Goal: Task Accomplishment & Management: Use online tool/utility

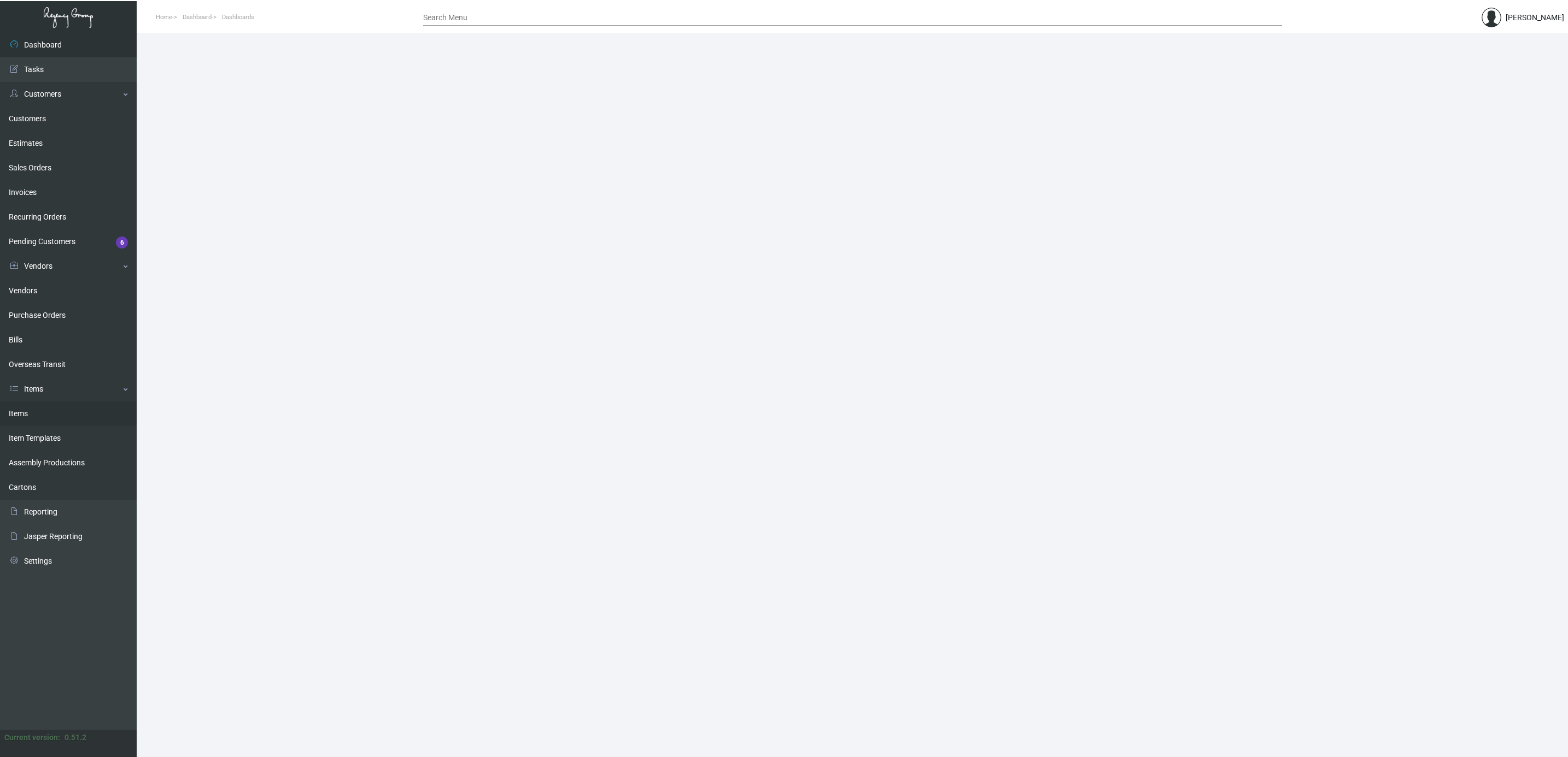
click at [39, 406] on link "Items" at bounding box center [68, 414] width 137 height 25
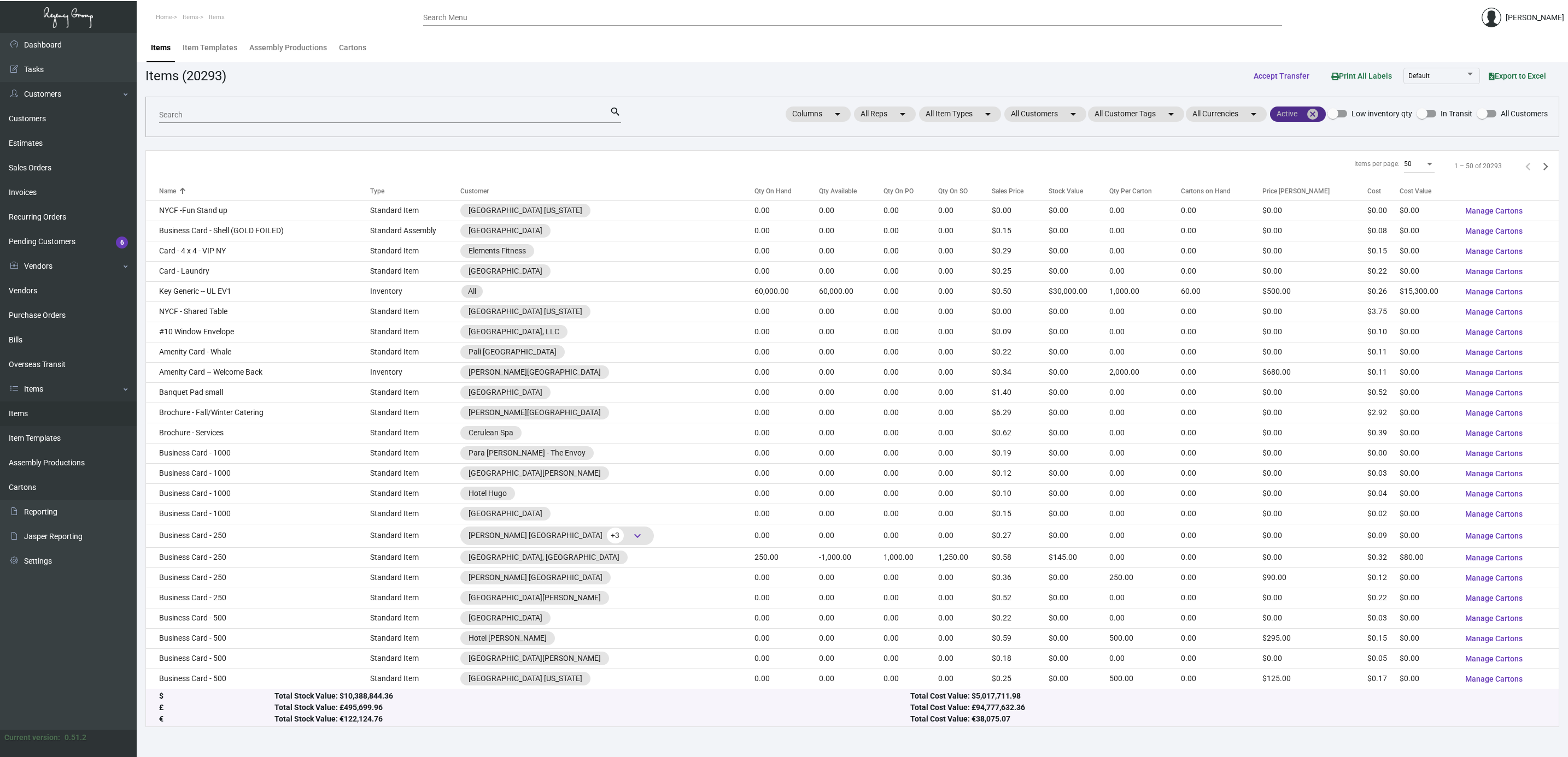
click at [1315, 110] on mat-icon "cancel" at bounding box center [1313, 114] width 13 height 13
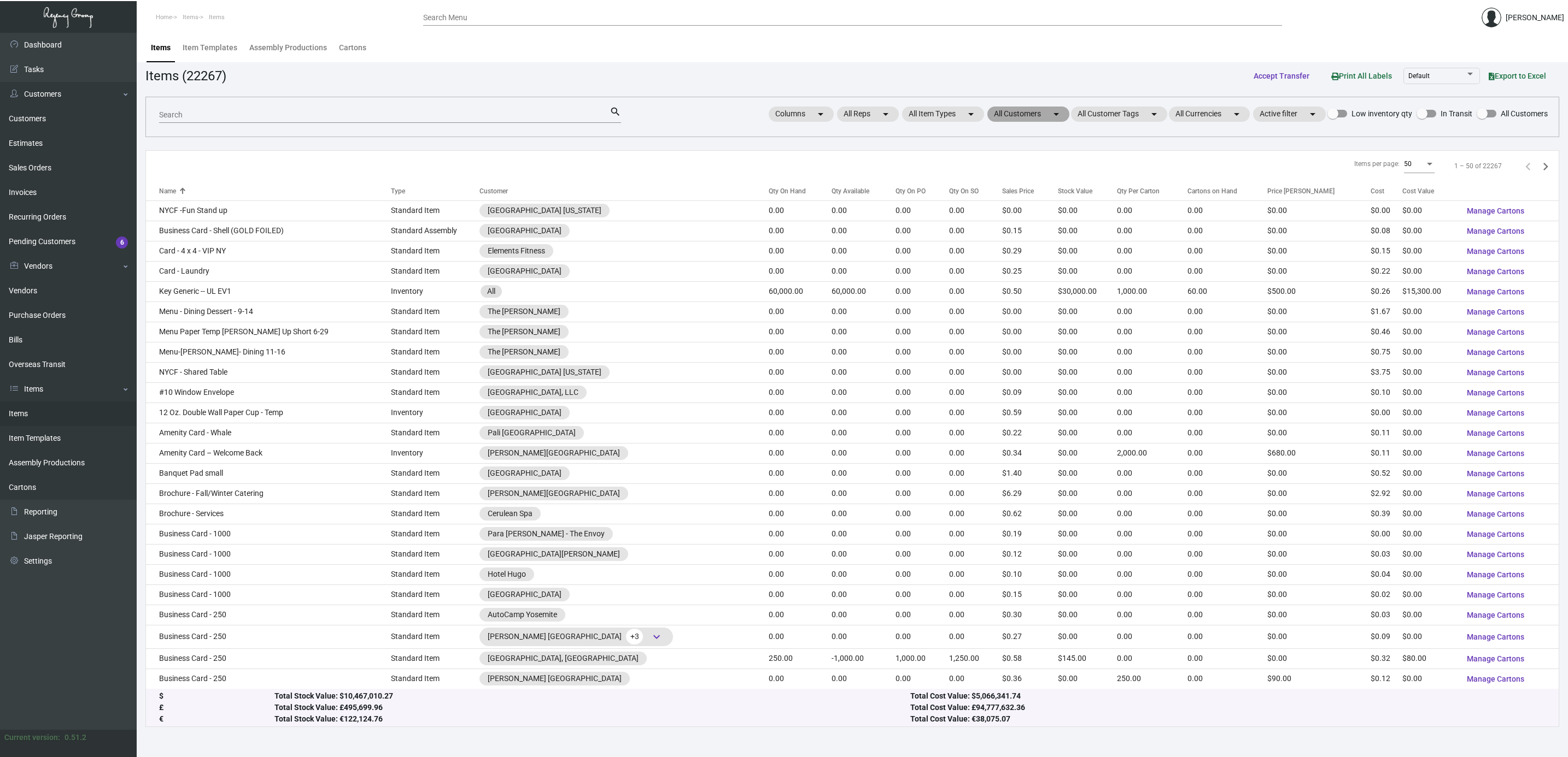
click at [1017, 115] on mat-chip "All Customers arrow_drop_down" at bounding box center [1028, 114] width 82 height 16
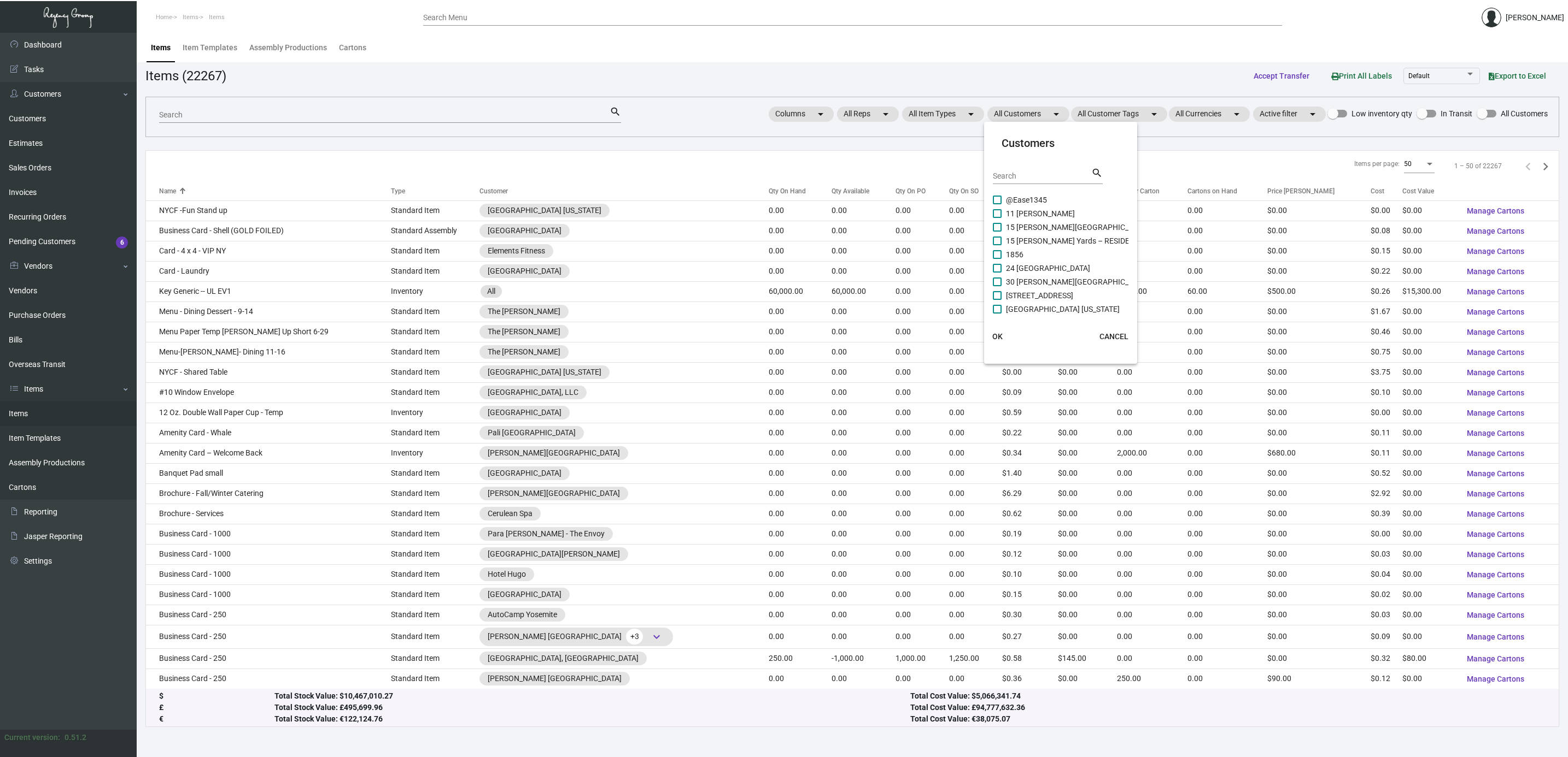
click at [1020, 177] on input "Search" at bounding box center [1042, 177] width 98 height 9
type input "camp m"
click at [1016, 200] on span "[GEOGRAPHIC_DATA] [GEOGRAPHIC_DATA]" at bounding box center [1081, 200] width 150 height 13
click at [997, 205] on input "[GEOGRAPHIC_DATA] [GEOGRAPHIC_DATA]" at bounding box center [997, 205] width 1 height 1
checkbox input "true"
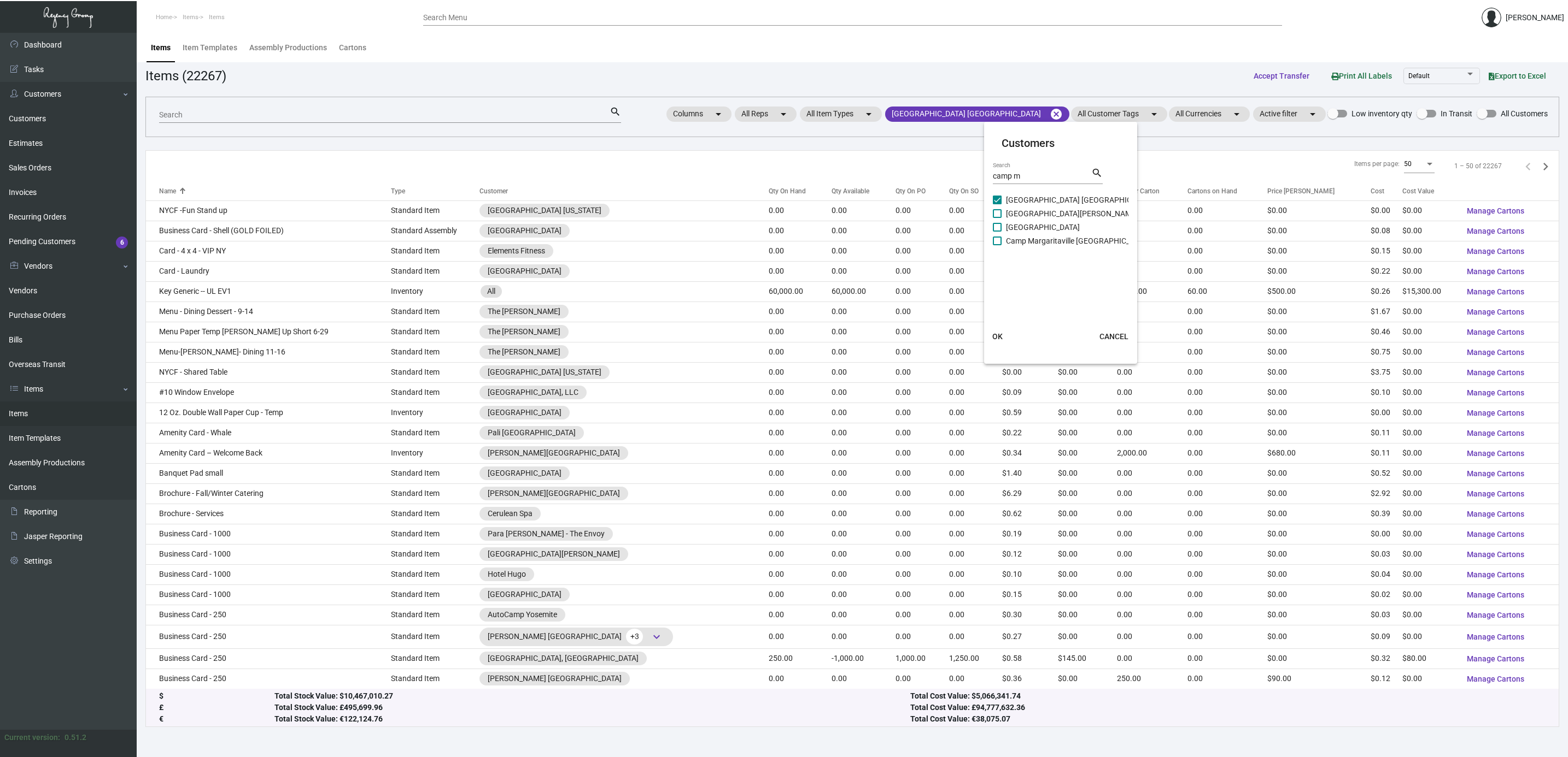
click at [1022, 207] on span "[GEOGRAPHIC_DATA][PERSON_NAME]" at bounding box center [1072, 214] width 132 height 13
click at [997, 218] on input "[GEOGRAPHIC_DATA][PERSON_NAME]" at bounding box center [997, 218] width 1 height 1
checkbox input "true"
click at [1026, 224] on span "[GEOGRAPHIC_DATA]" at bounding box center [1043, 228] width 73 height 13
click at [997, 232] on input "[GEOGRAPHIC_DATA]" at bounding box center [997, 232] width 1 height 1
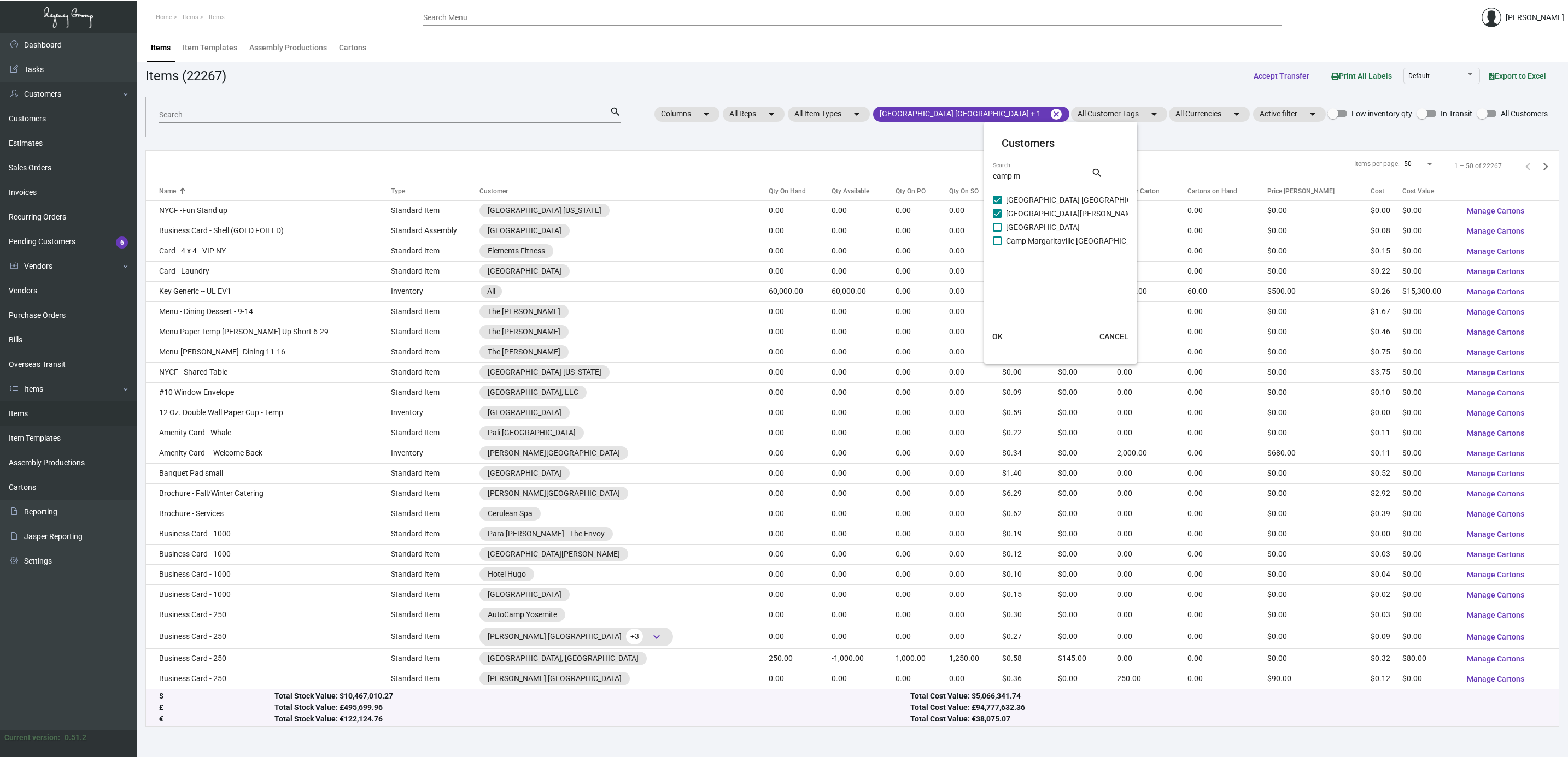
checkbox input "true"
click at [1029, 239] on span "Camp Margaritaville [GEOGRAPHIC_DATA]" at bounding box center [1078, 240] width 144 height 13
click at [997, 245] on input "Camp Margaritaville [GEOGRAPHIC_DATA]" at bounding box center [997, 245] width 1 height 1
checkbox input "true"
click at [997, 334] on span "OK" at bounding box center [997, 337] width 10 height 9
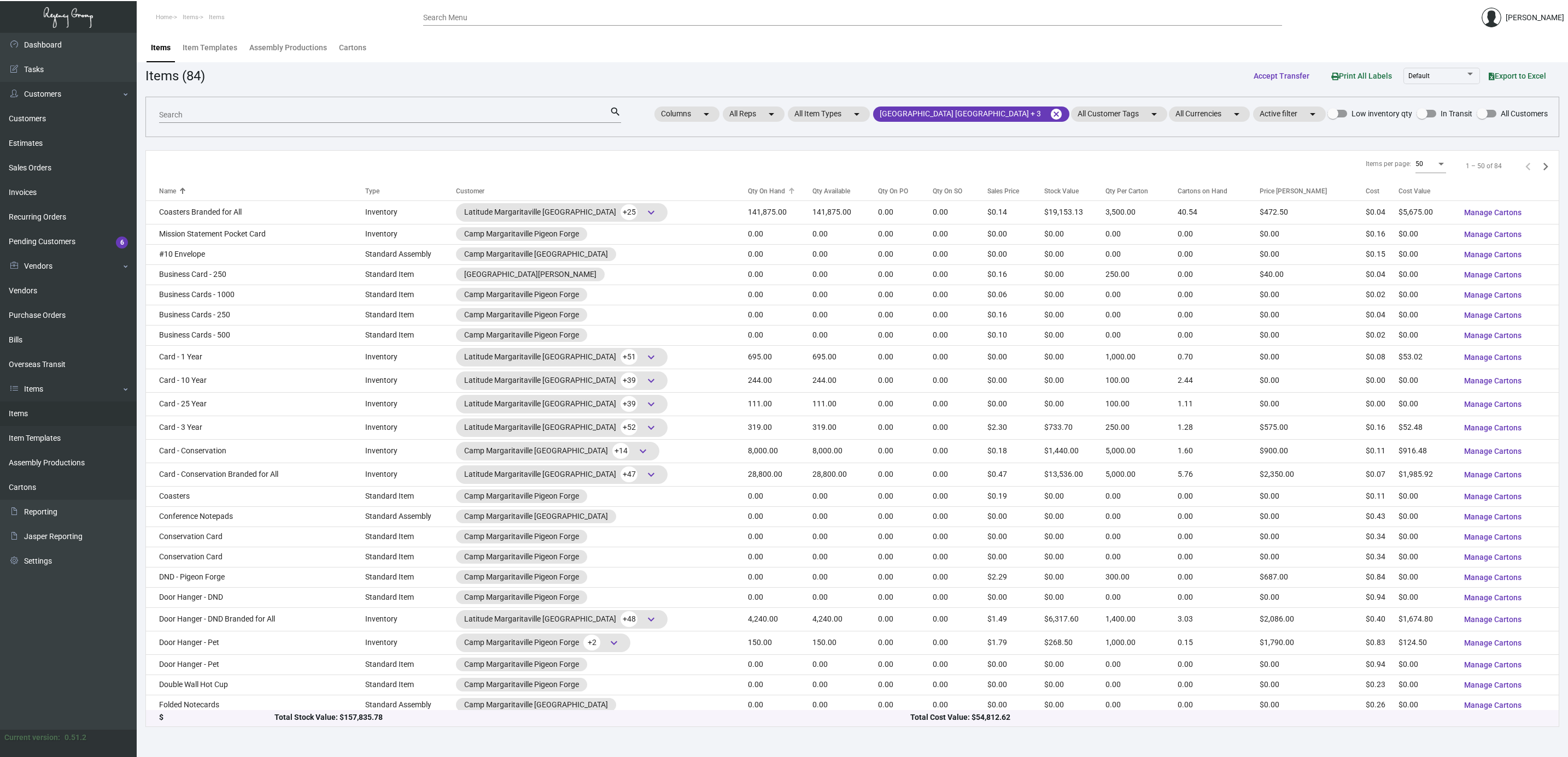
click at [748, 194] on div "Qty On Hand" at bounding box center [767, 191] width 37 height 10
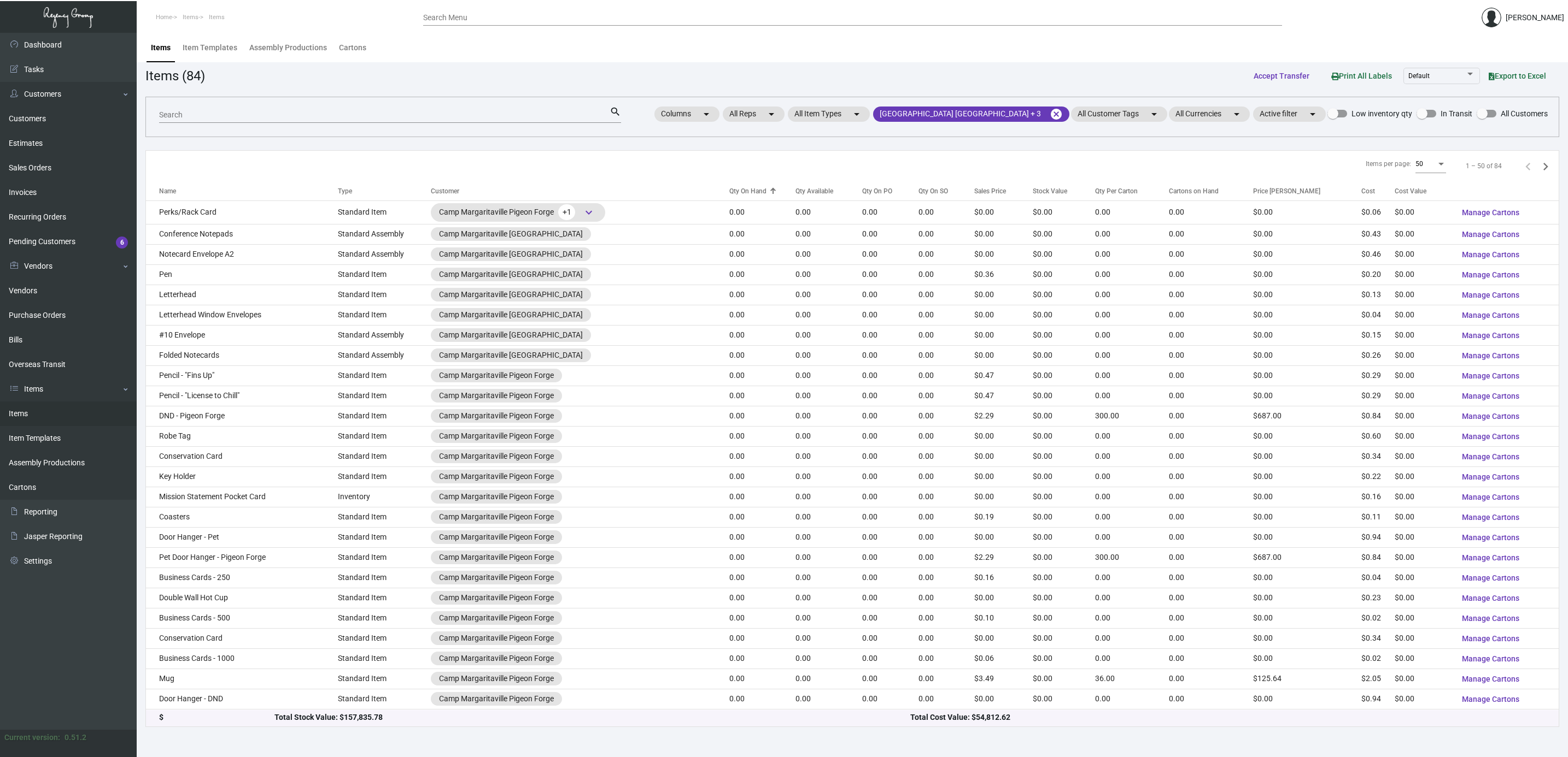
click at [736, 194] on div "Qty On Hand" at bounding box center [747, 191] width 37 height 10
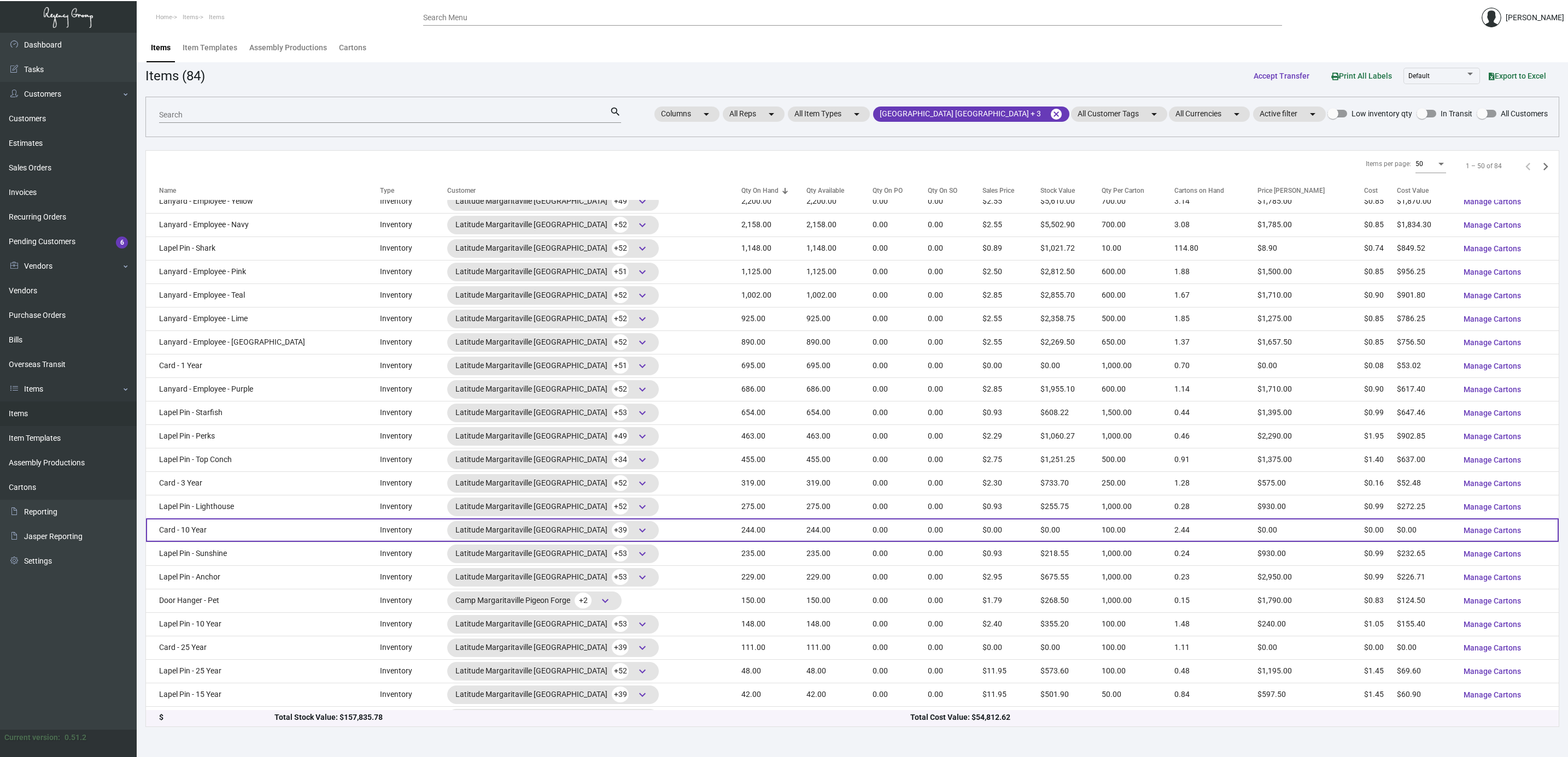
scroll to position [573, 0]
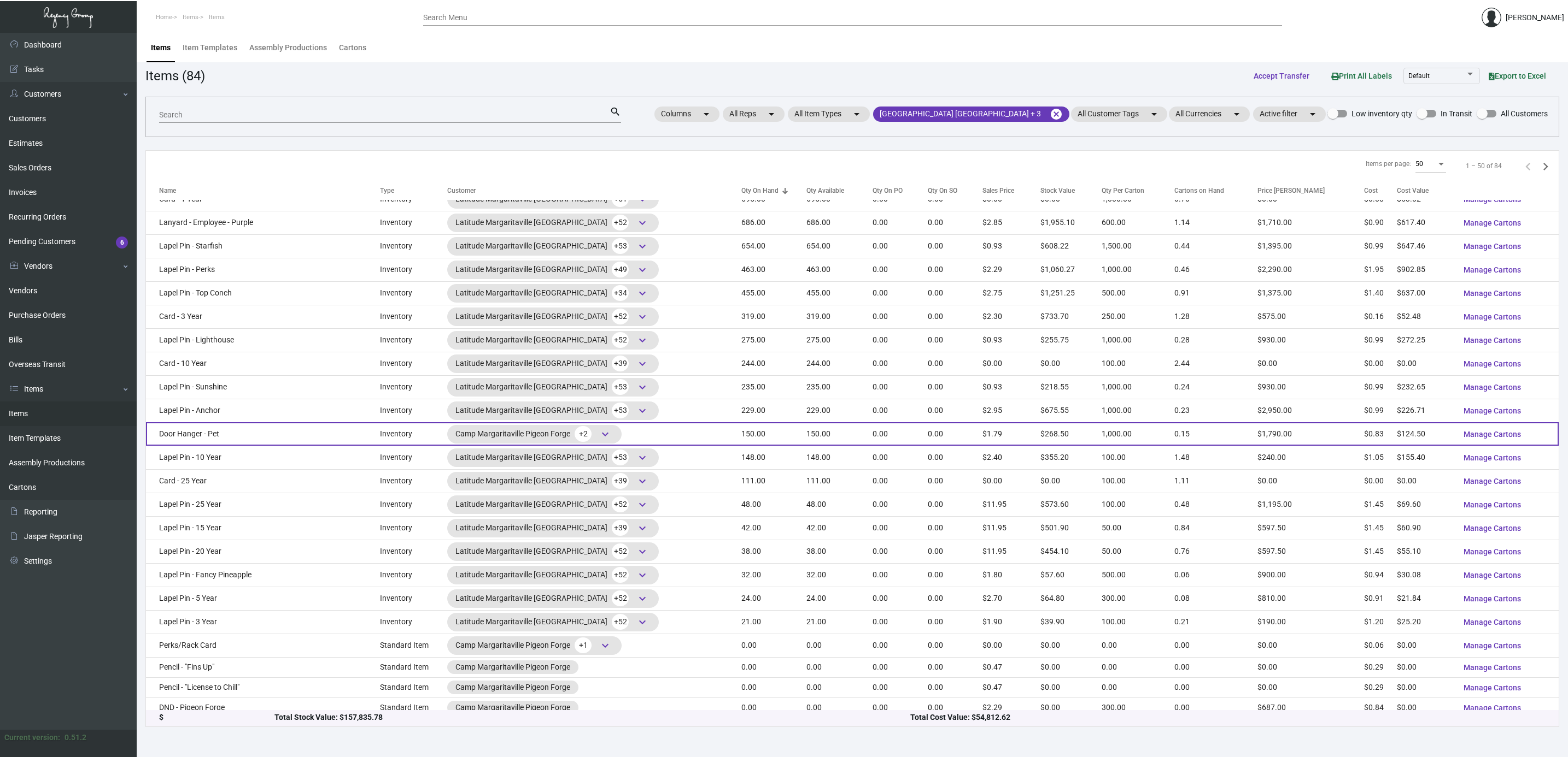
click at [611, 441] on span "keyboard_arrow_down" at bounding box center [605, 434] width 13 height 13
